Goal: Task Accomplishment & Management: Manage account settings

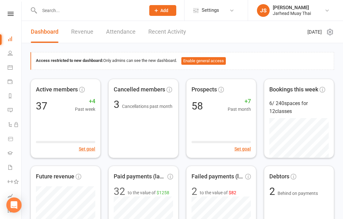
click at [323, 12] on link "JS [PERSON_NAME] Jarhead Muay Thai" at bounding box center [295, 10] width 76 height 13
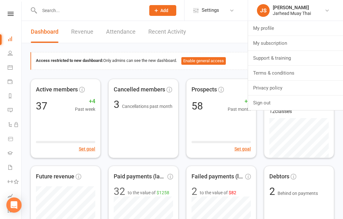
click at [276, 103] on link "Sign out" at bounding box center [295, 103] width 95 height 15
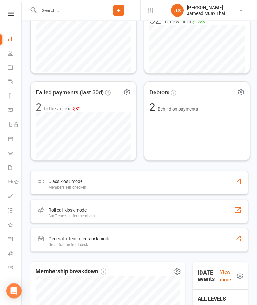
scroll to position [274, 0]
click at [220, 140] on div "Debtors 2 Behind on payments" at bounding box center [197, 120] width 106 height 79
